Goal: Task Accomplishment & Management: Manage account settings

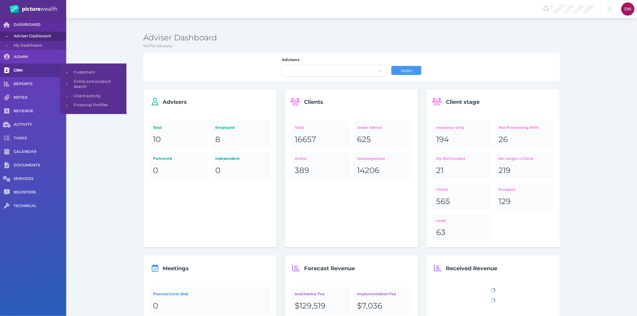
click at [20, 66] on link "CRM" at bounding box center [33, 70] width 66 height 14
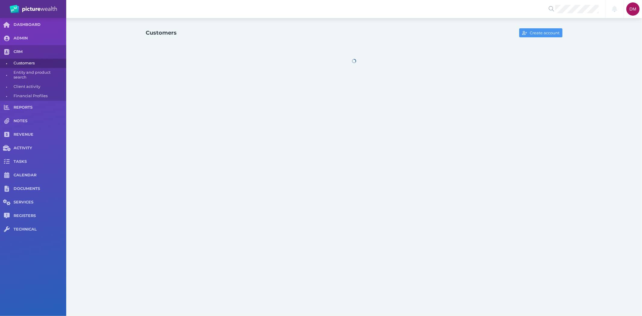
select select "25"
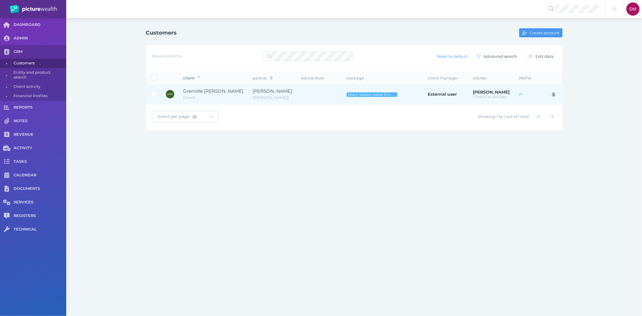
click at [215, 94] on span "Grenville [PERSON_NAME]" at bounding box center [213, 91] width 60 height 7
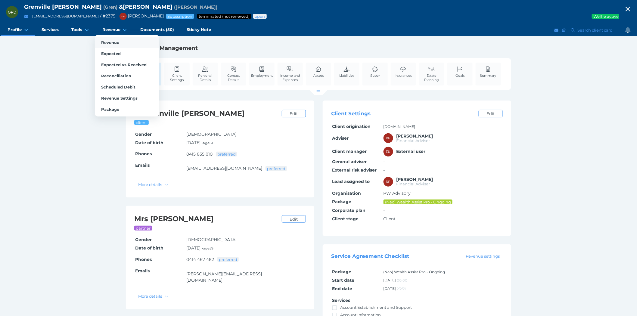
click at [112, 39] on link "Revenue" at bounding box center [127, 42] width 64 height 11
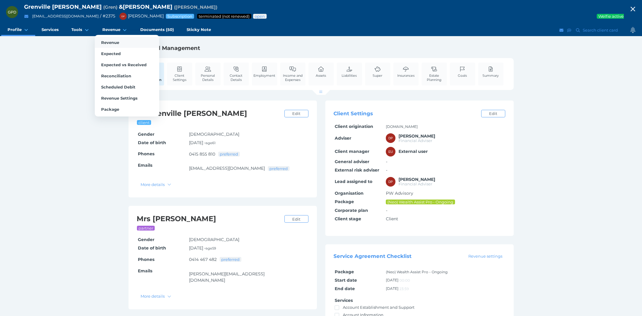
select select "25"
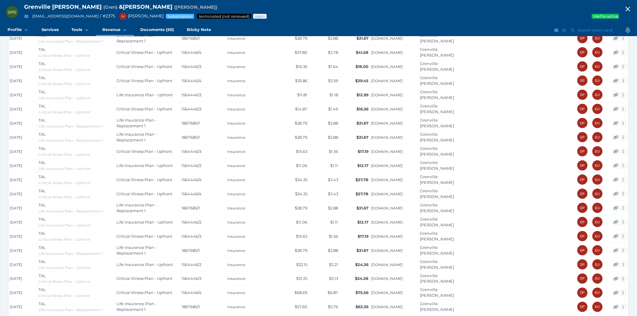
scroll to position [222, 0]
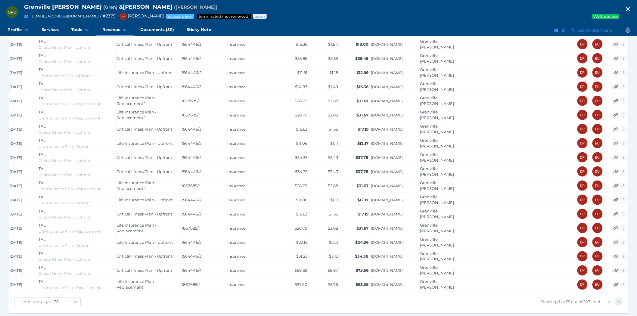
click at [620, 301] on icon "button" at bounding box center [618, 302] width 3 height 4
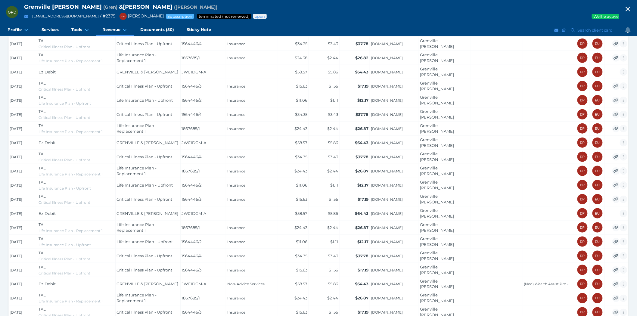
scroll to position [216, 0]
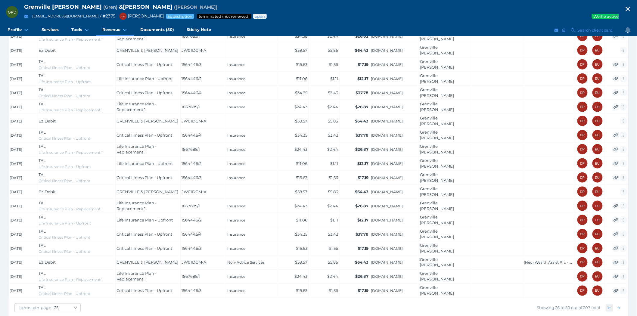
click at [607, 305] on span "button" at bounding box center [609, 307] width 9 height 5
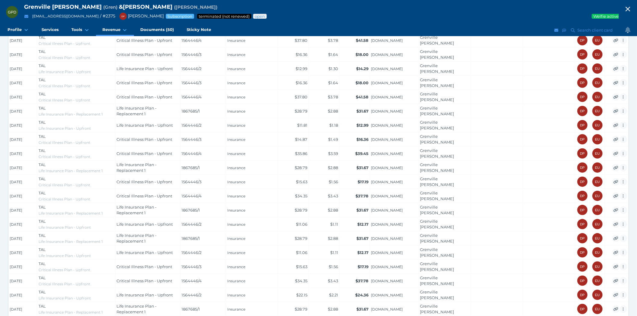
scroll to position [0, 0]
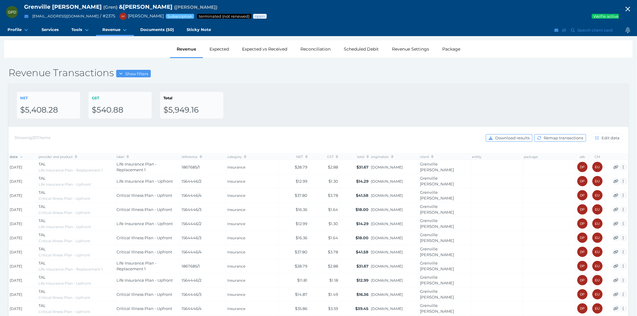
click at [630, 8] on icon "button" at bounding box center [627, 9] width 5 height 5
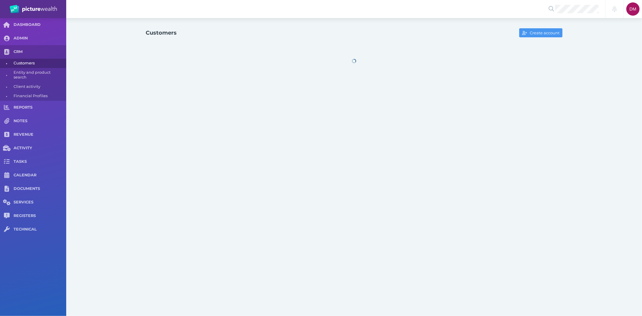
select select "25"
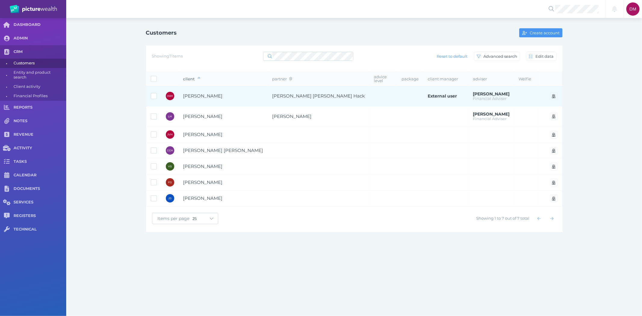
click at [199, 93] on span "[PERSON_NAME]" at bounding box center [202, 96] width 39 height 6
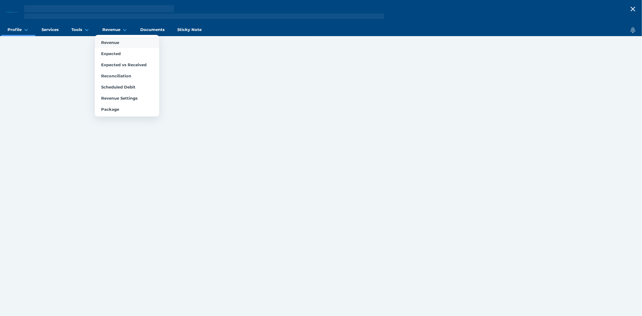
click at [113, 38] on link "Revenue" at bounding box center [127, 42] width 64 height 11
select select "25"
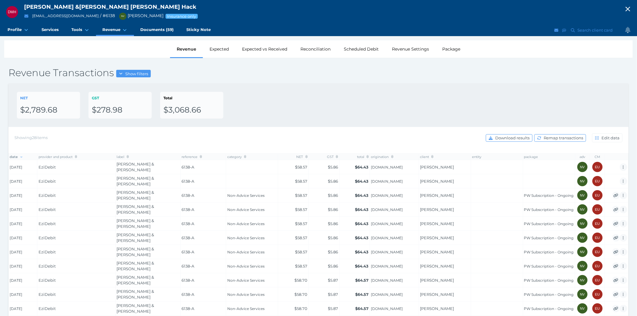
click at [630, 7] on icon "button" at bounding box center [627, 9] width 5 height 5
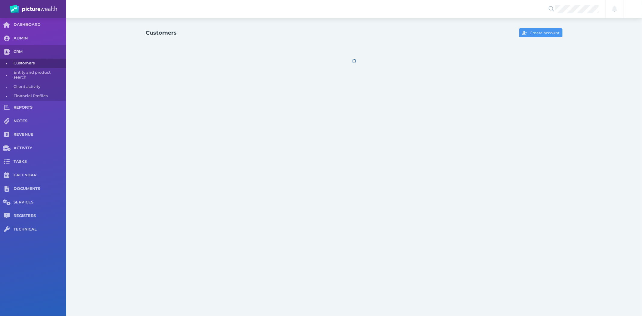
select select "25"
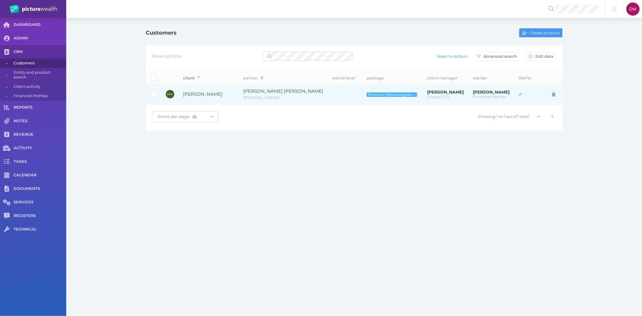
click at [212, 95] on span "[PERSON_NAME]" at bounding box center [202, 94] width 39 height 6
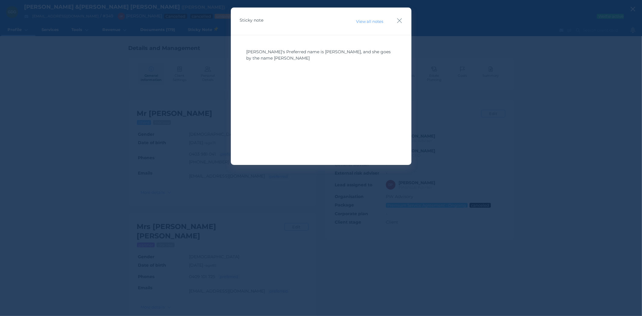
click at [405, 15] on div "Sticky note View all notes" at bounding box center [321, 22] width 181 height 28
drag, startPoint x: 401, startPoint y: 19, endPoint x: 396, endPoint y: 20, distance: 4.7
click at [400, 19] on icon "button" at bounding box center [400, 21] width 6 height 8
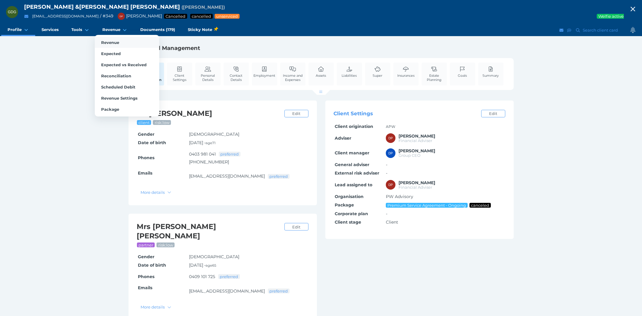
click at [115, 42] on span "Revenue" at bounding box center [110, 42] width 18 height 5
select select "25"
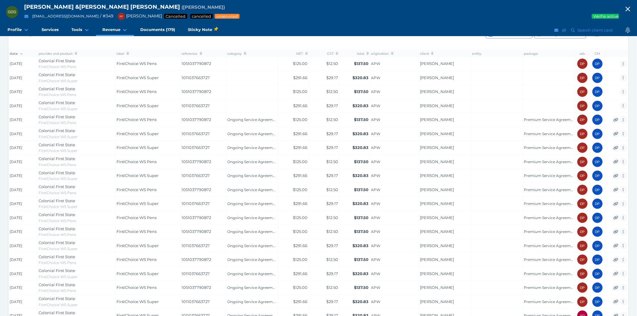
scroll to position [87, 0]
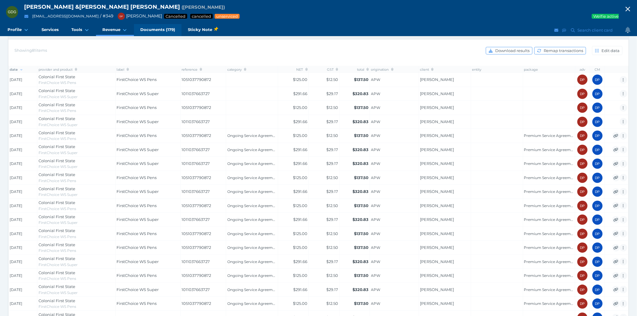
click at [166, 28] on span "Documents (179)" at bounding box center [157, 29] width 35 height 5
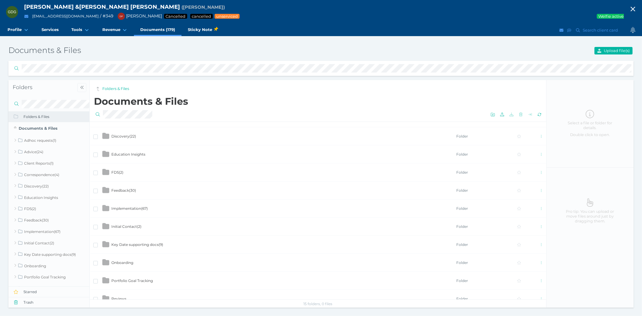
scroll to position [94, 0]
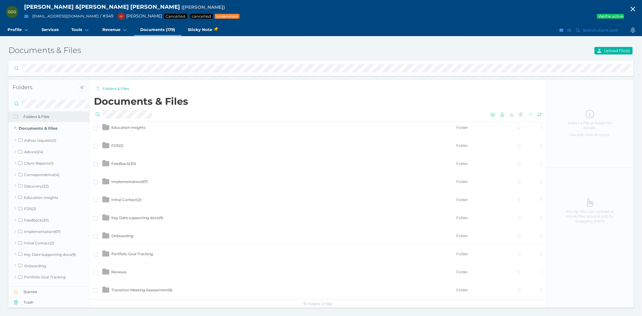
click at [117, 146] on span "FDS ( 2 )" at bounding box center [117, 145] width 12 height 5
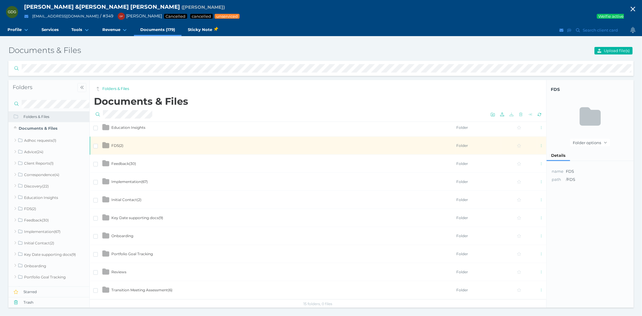
click at [117, 146] on span "FDS ( 2 )" at bounding box center [117, 145] width 12 height 5
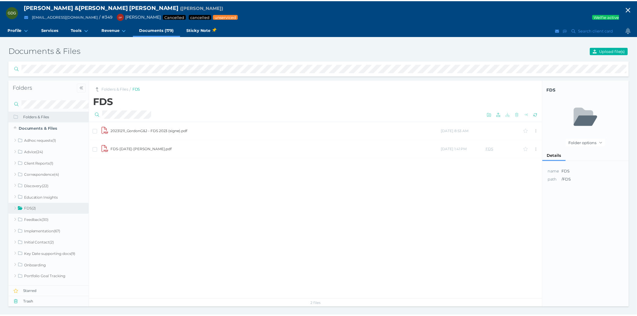
scroll to position [0, 0]
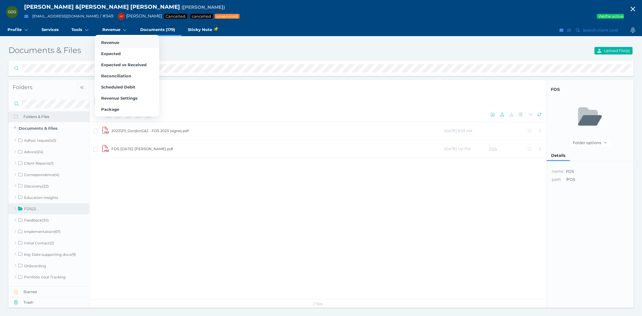
click at [115, 39] on link "Revenue" at bounding box center [127, 42] width 64 height 11
select select "25"
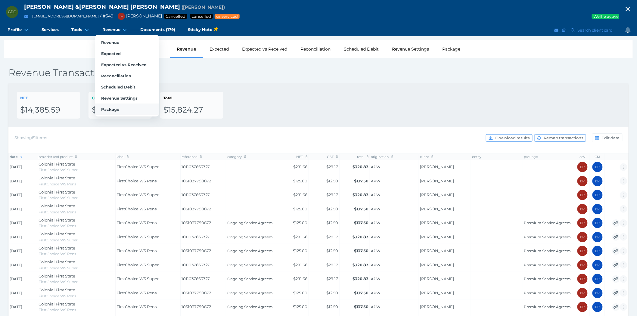
click at [116, 107] on span "Package" at bounding box center [110, 109] width 18 height 5
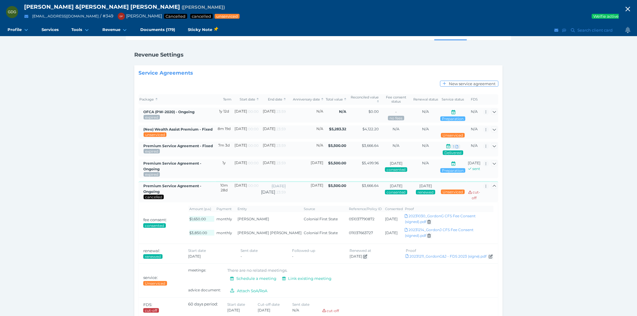
scroll to position [35, 0]
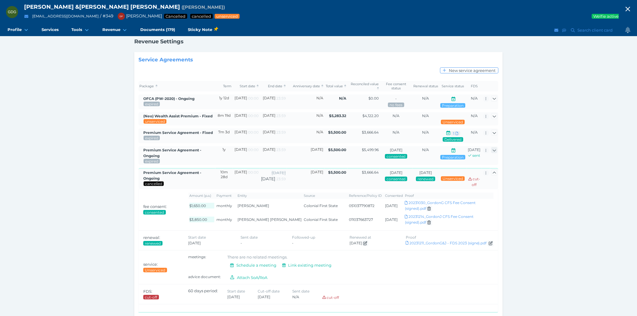
click at [496, 152] on span "button" at bounding box center [494, 150] width 9 height 5
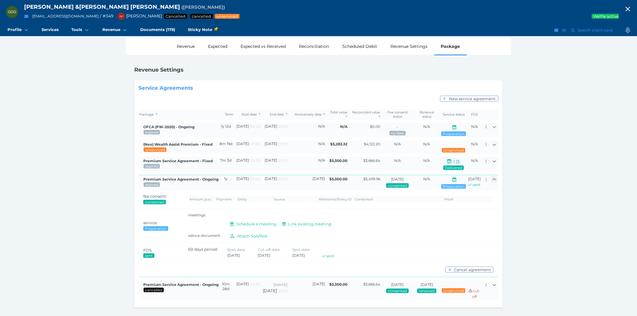
scroll to position [34, 0]
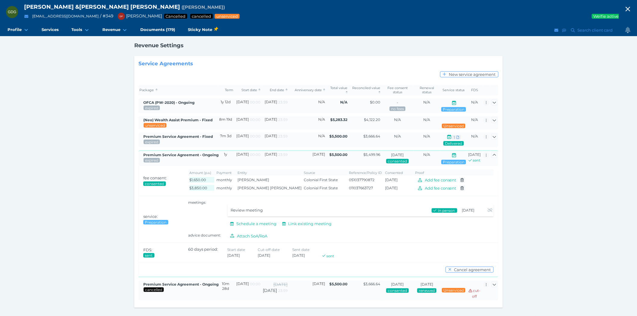
click at [491, 150] on td at bounding box center [494, 157] width 8 height 15
click at [495, 153] on icon "button" at bounding box center [494, 155] width 4 height 4
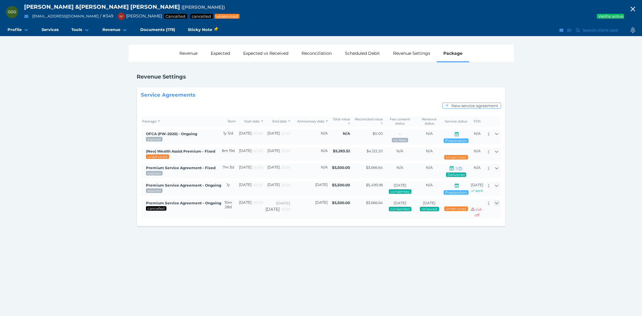
click at [497, 204] on icon "button" at bounding box center [496, 203] width 3 height 2
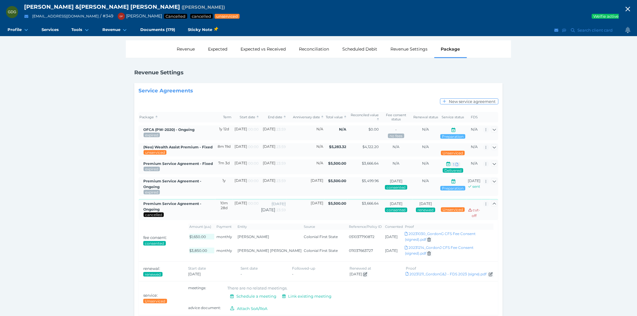
scroll to position [35, 0]
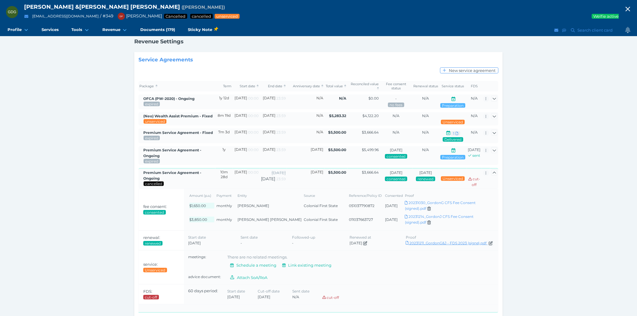
click at [429, 241] on link "Download 20231211_GordonG&J - FDS 2023 (signe).pdf" at bounding box center [450, 243] width 88 height 5
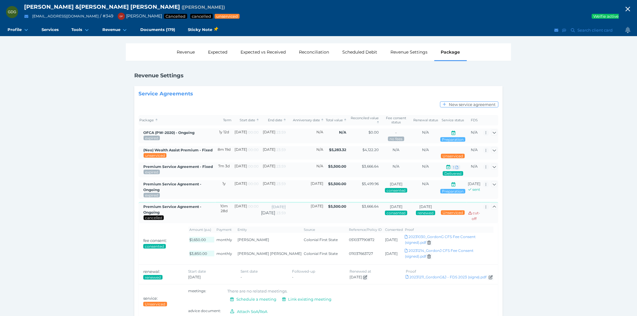
scroll to position [0, 0]
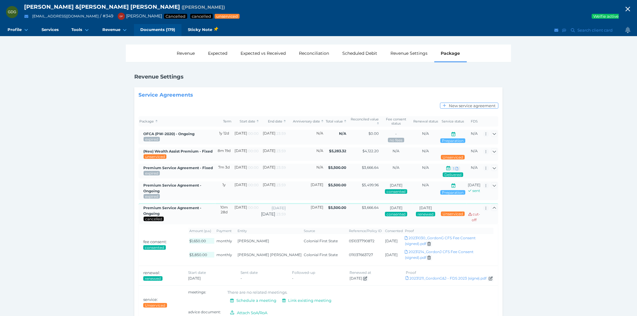
click at [148, 31] on span "Documents (179)" at bounding box center [157, 29] width 35 height 5
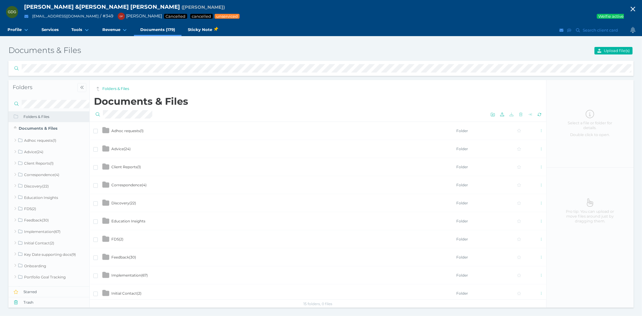
click at [142, 187] on td "Correspondence ( 4 )" at bounding box center [283, 185] width 345 height 18
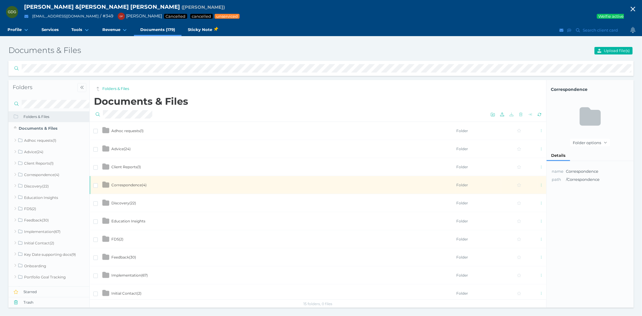
click at [142, 187] on td "Correspondence ( 4 )" at bounding box center [283, 185] width 345 height 18
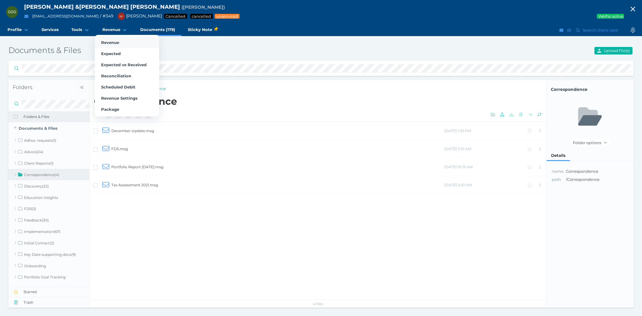
click at [109, 40] on span "Revenue" at bounding box center [110, 42] width 18 height 5
select select "25"
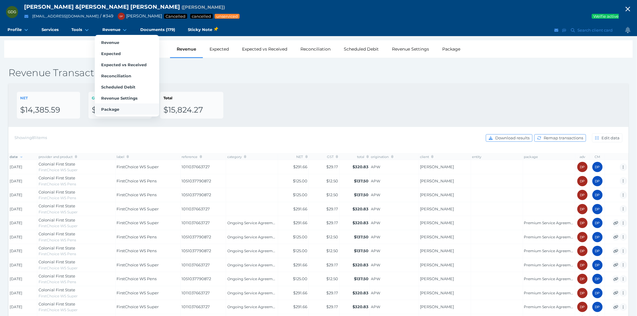
click at [116, 105] on link "Package" at bounding box center [127, 109] width 64 height 11
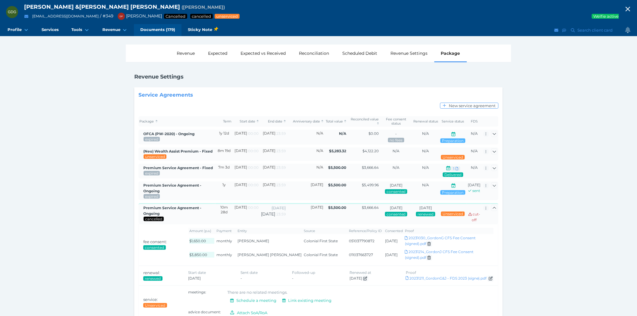
click at [161, 29] on span "Documents (179)" at bounding box center [157, 29] width 35 height 5
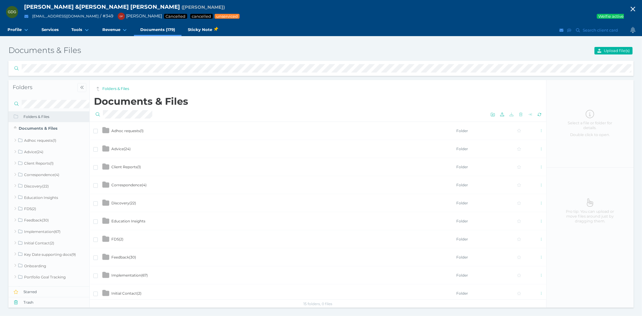
click at [112, 149] on span "Advice ( 24 )" at bounding box center [120, 149] width 19 height 5
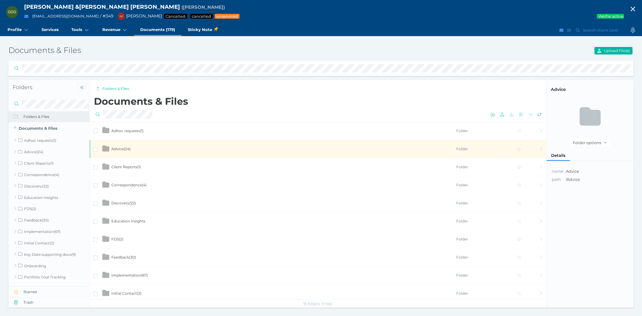
click at [112, 149] on span "Advice ( 24 )" at bounding box center [120, 149] width 19 height 5
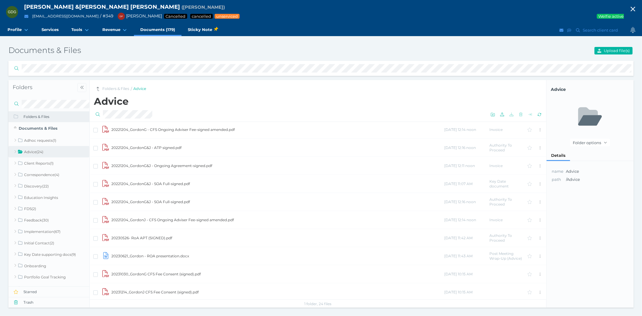
scroll to position [274, 0]
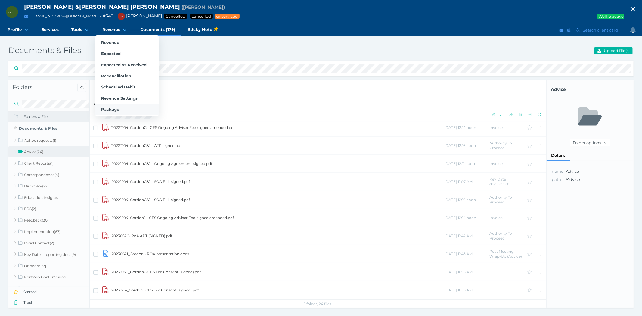
click at [114, 108] on span "Package" at bounding box center [110, 109] width 18 height 5
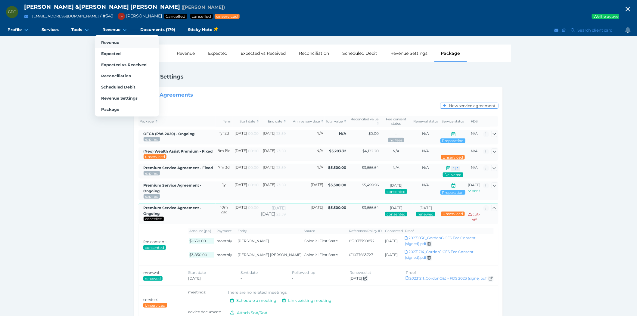
click at [110, 43] on span "Revenue" at bounding box center [110, 42] width 18 height 5
select select "25"
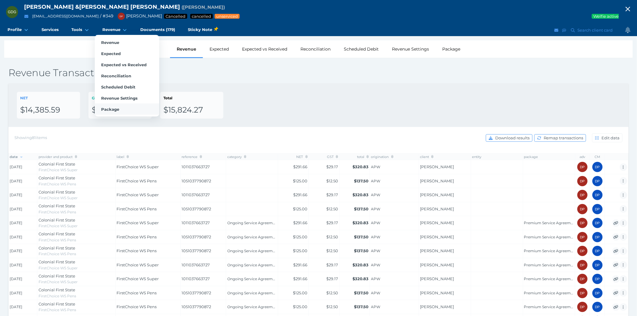
click at [112, 104] on link "Package" at bounding box center [127, 109] width 64 height 11
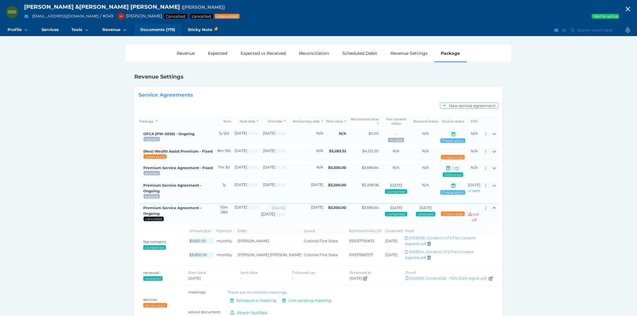
click at [153, 28] on span "Documents (179)" at bounding box center [157, 29] width 35 height 5
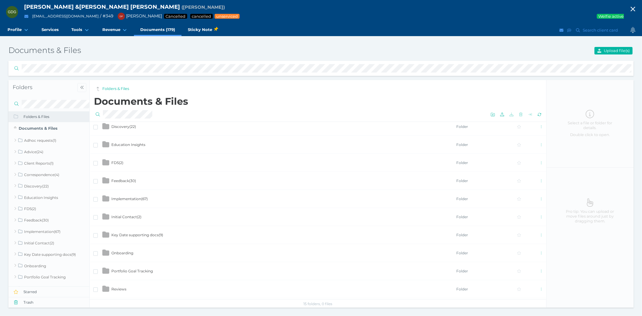
scroll to position [94, 0]
click at [131, 180] on span "Implementation ( 67 )" at bounding box center [129, 181] width 36 height 5
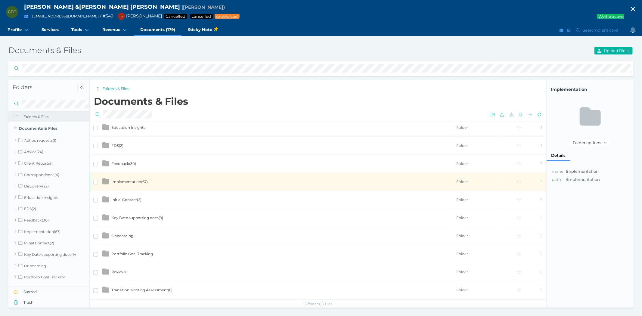
click at [131, 180] on span "Implementation ( 67 )" at bounding box center [129, 181] width 36 height 5
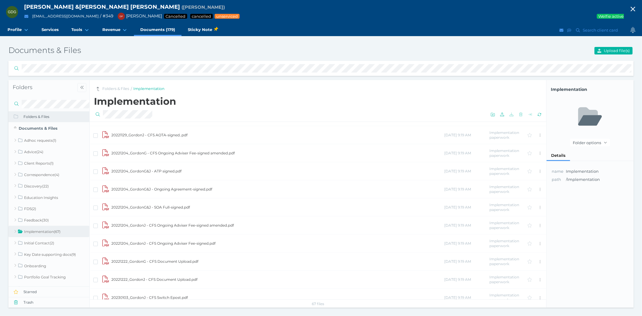
scroll to position [1032, 0]
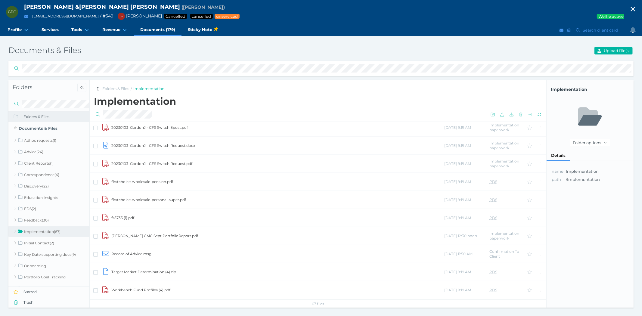
click at [127, 251] on td "Record of Advice.msg" at bounding box center [277, 254] width 333 height 18
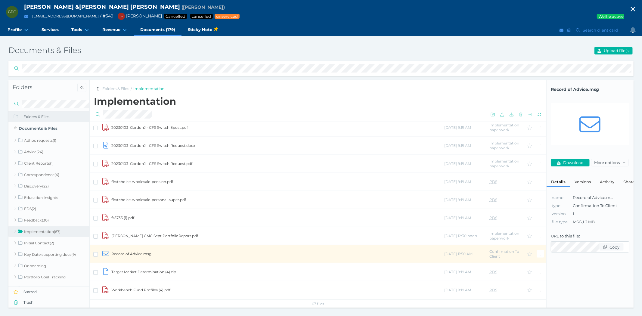
click at [127, 251] on td "Record of Advice.msg" at bounding box center [277, 254] width 333 height 18
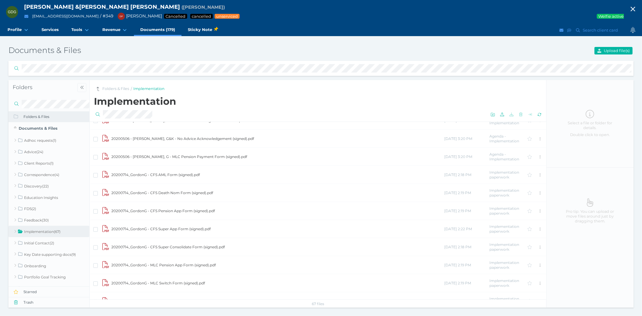
scroll to position [0, 0]
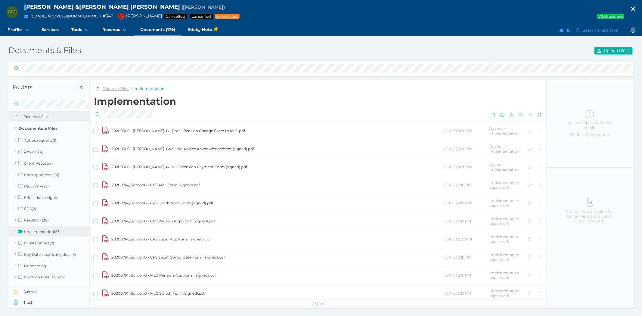
click at [118, 88] on link "Folders & Files" at bounding box center [115, 89] width 27 height 6
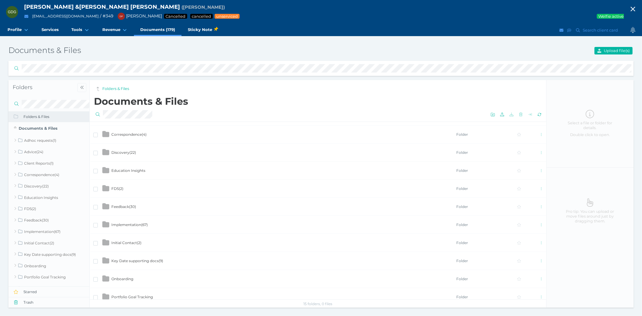
scroll to position [94, 0]
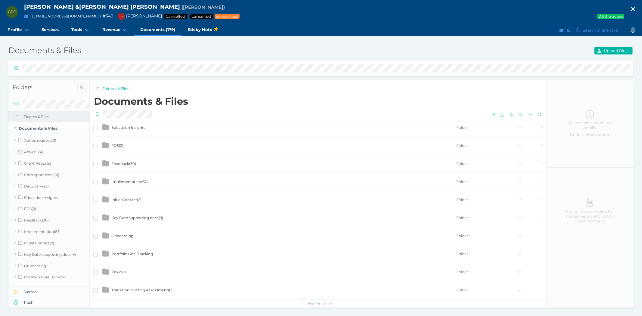
click at [134, 288] on span "Transition Meeting Assessment ( 6 )" at bounding box center [141, 290] width 61 height 5
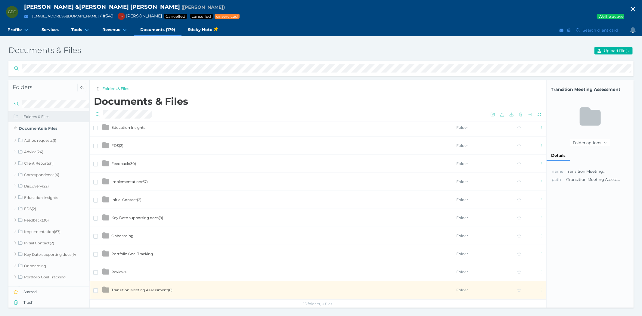
click at [134, 288] on span "Transition Meeting Assessment ( 6 )" at bounding box center [141, 290] width 61 height 5
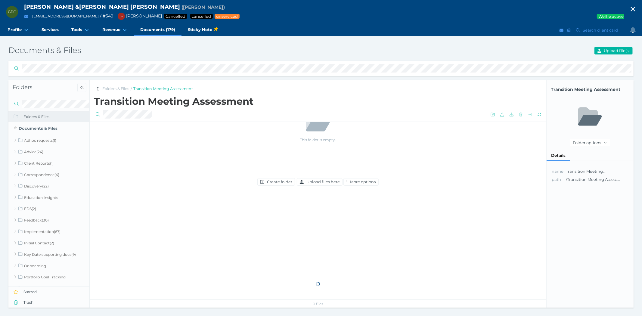
scroll to position [0, 0]
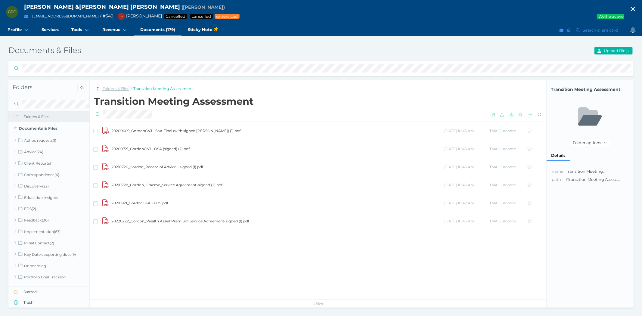
click at [110, 88] on link "Folders & Files" at bounding box center [115, 89] width 27 height 6
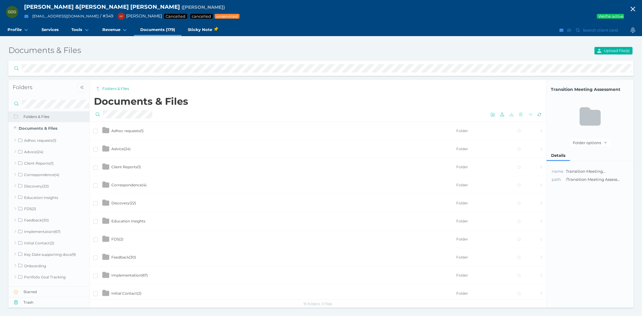
click at [124, 147] on span "Advice ( 24 )" at bounding box center [120, 149] width 19 height 5
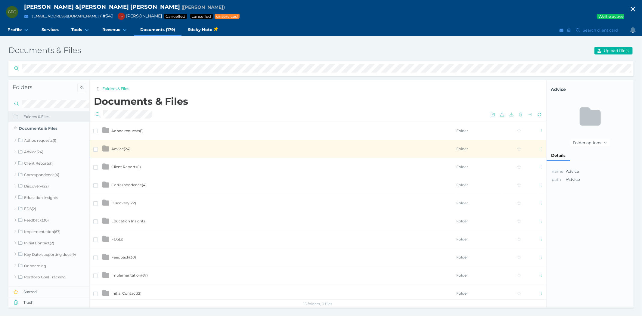
click at [124, 147] on span "Advice ( 24 )" at bounding box center [120, 149] width 19 height 5
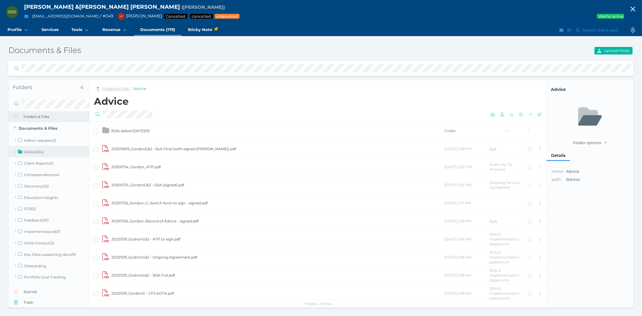
click at [113, 87] on link "Folders & Files" at bounding box center [115, 89] width 27 height 6
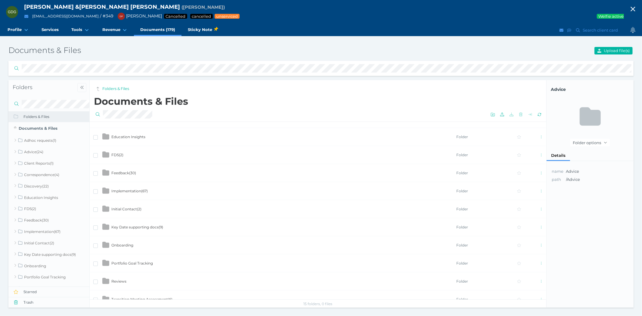
scroll to position [94, 0]
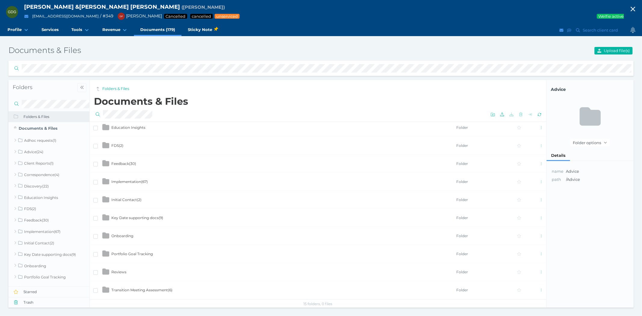
click at [148, 217] on span "Key Date supporting docs ( 9 )" at bounding box center [137, 217] width 52 height 5
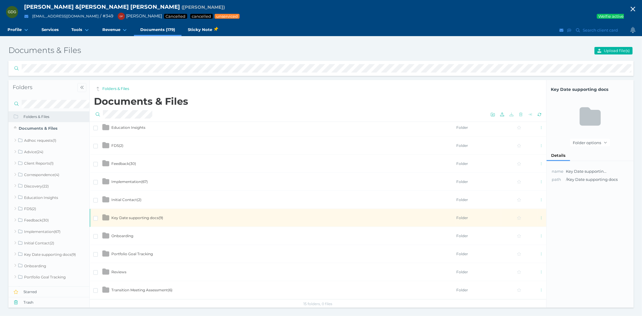
click at [148, 217] on span "Key Date supporting docs ( 9 )" at bounding box center [137, 217] width 52 height 5
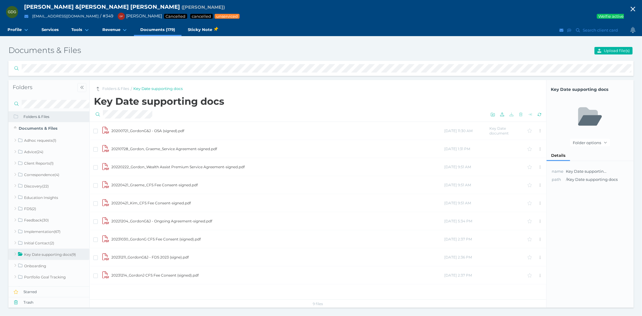
scroll to position [0, 0]
drag, startPoint x: 120, startPoint y: 85, endPoint x: 122, endPoint y: 89, distance: 4.6
click at [120, 85] on nav "Folders & Files / Key Date supporting docs" at bounding box center [318, 88] width 456 height 16
click at [121, 89] on link "Folders & Files" at bounding box center [115, 89] width 27 height 6
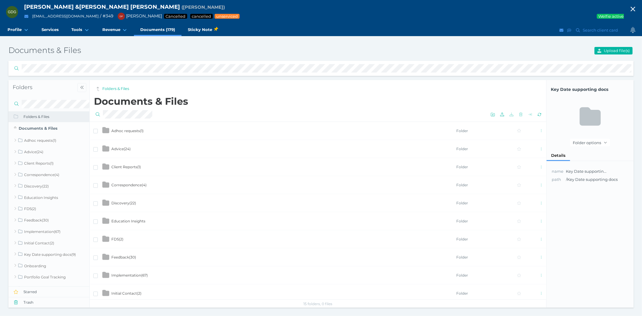
click at [132, 149] on td "Advice ( 24 )" at bounding box center [283, 149] width 345 height 18
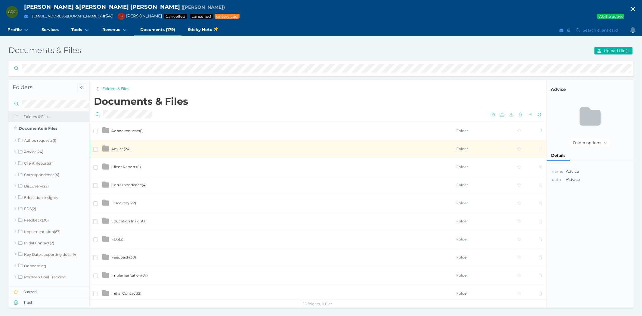
click at [132, 149] on td "Advice ( 24 )" at bounding box center [283, 149] width 345 height 18
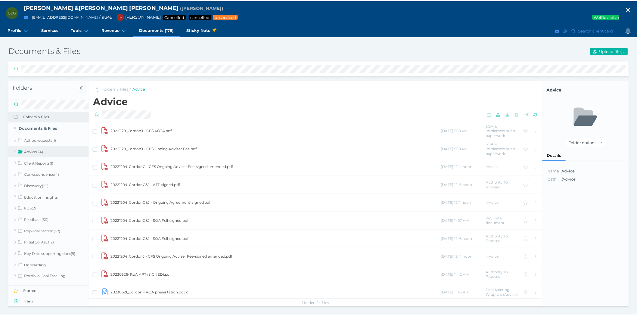
scroll to position [274, 0]
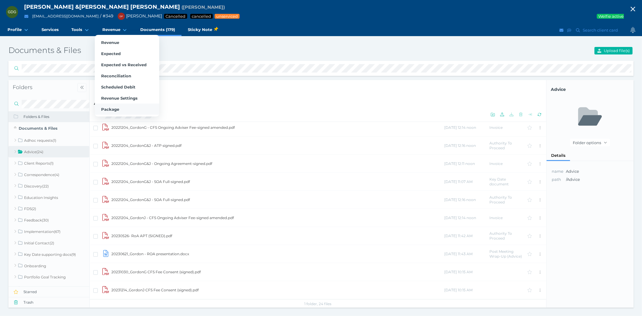
click at [106, 109] on span "Package" at bounding box center [110, 109] width 18 height 5
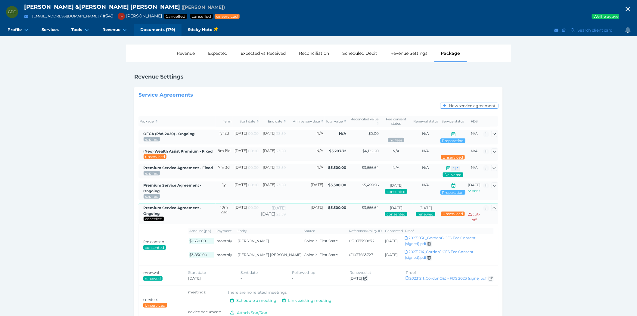
click at [156, 29] on span "Documents (179)" at bounding box center [157, 29] width 35 height 5
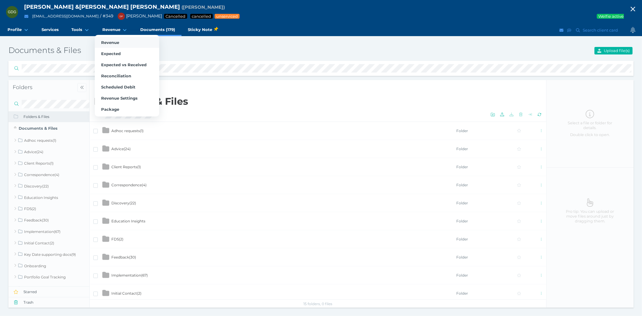
click at [107, 41] on span "Revenue" at bounding box center [110, 42] width 18 height 5
select select "25"
